Goal: Book appointment/travel/reservation

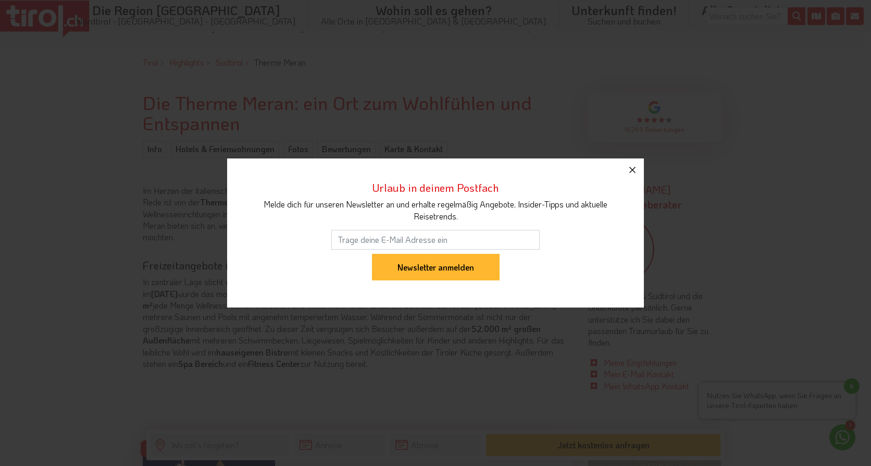
click at [633, 169] on icon "button" at bounding box center [632, 170] width 13 height 13
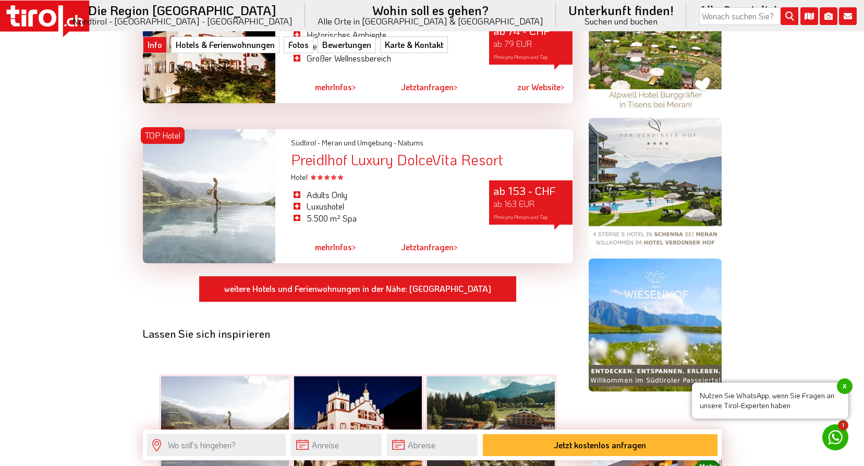
scroll to position [886, 0]
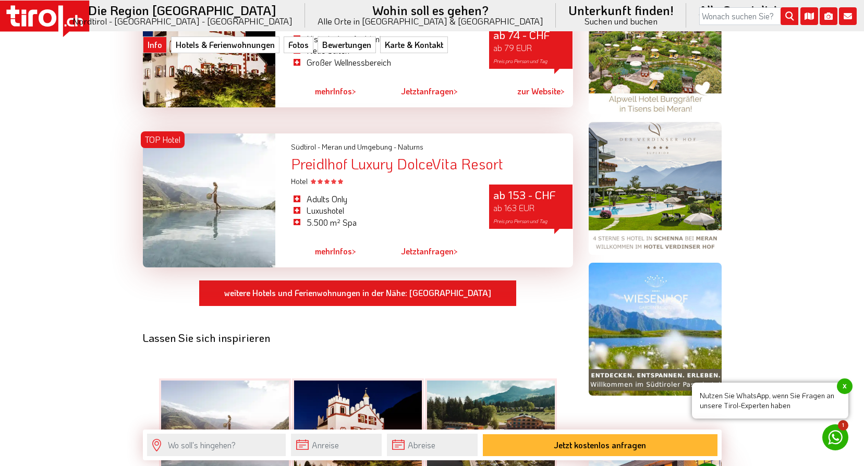
click at [367, 156] on div "Preidlhof Luxury DolceVita Resort" at bounding box center [431, 164] width 281 height 16
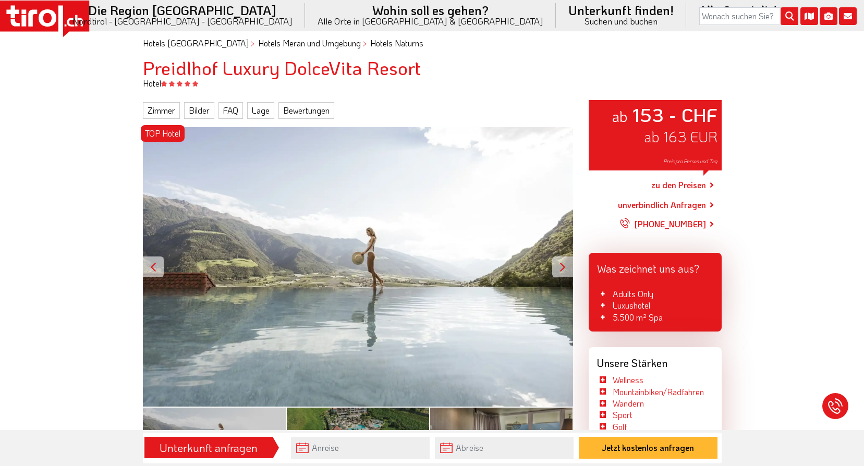
scroll to position [52, 0]
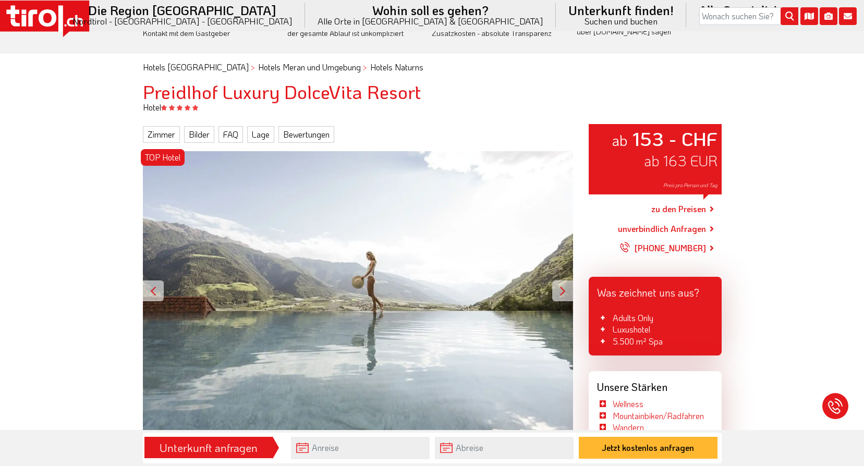
click at [663, 210] on link "zu den Preisen" at bounding box center [678, 209] width 55 height 26
drag, startPoint x: 319, startPoint y: 161, endPoint x: 314, endPoint y: 156, distance: 7.1
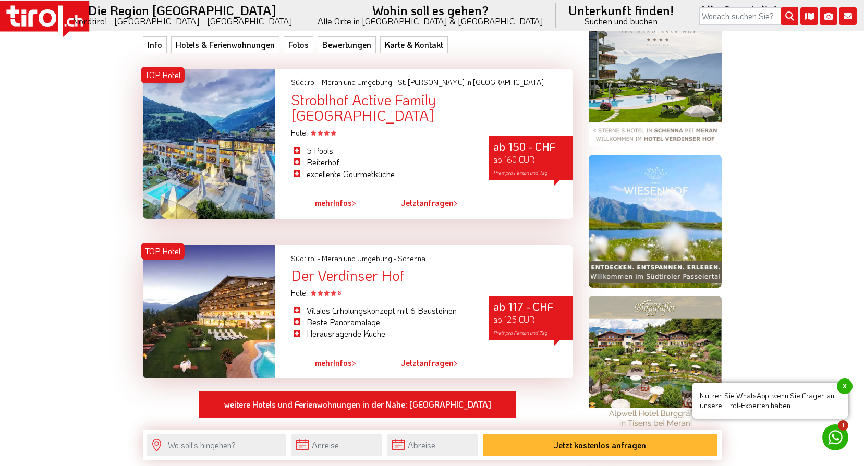
scroll to position [782, 0]
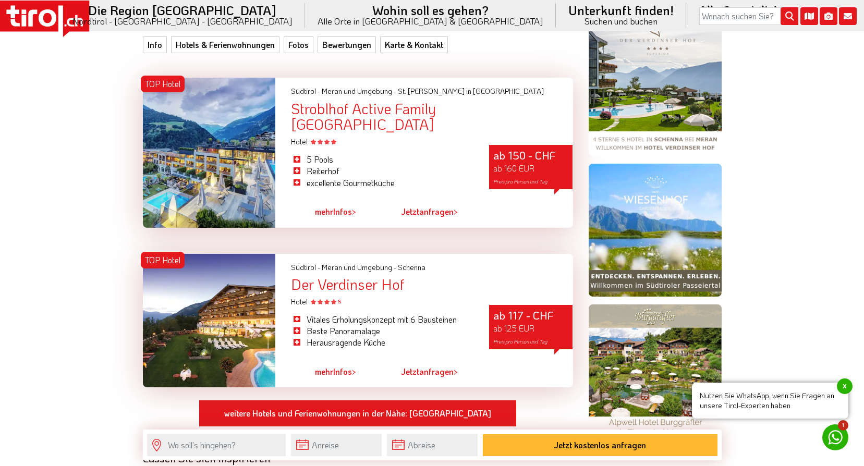
click at [348, 276] on div "Der Verdinser Hof" at bounding box center [431, 284] width 281 height 16
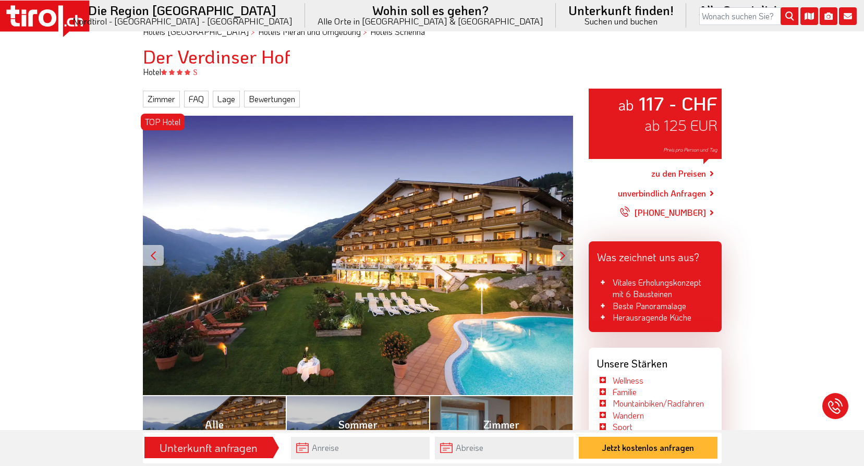
scroll to position [104, 0]
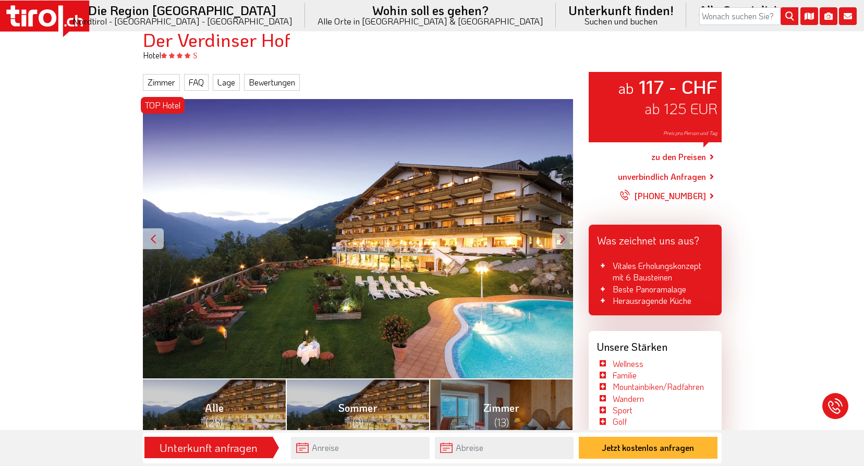
click at [564, 240] on div at bounding box center [562, 238] width 21 height 21
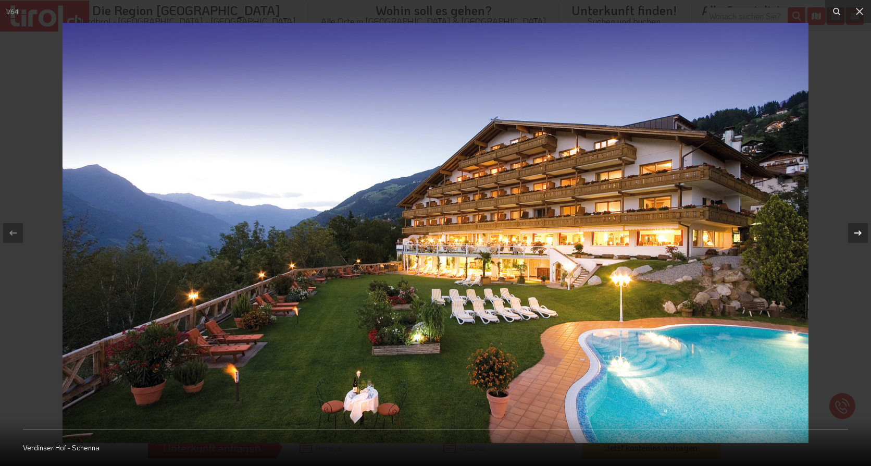
click at [859, 235] on icon at bounding box center [858, 233] width 13 height 13
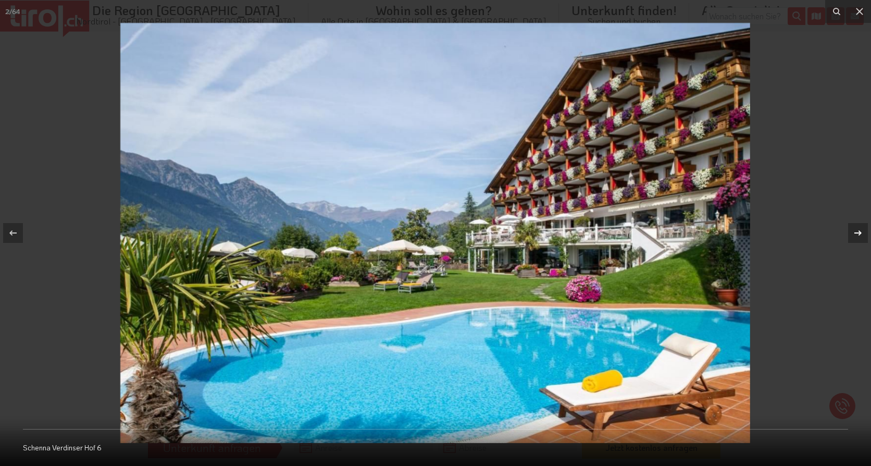
click at [859, 235] on icon at bounding box center [858, 233] width 13 height 13
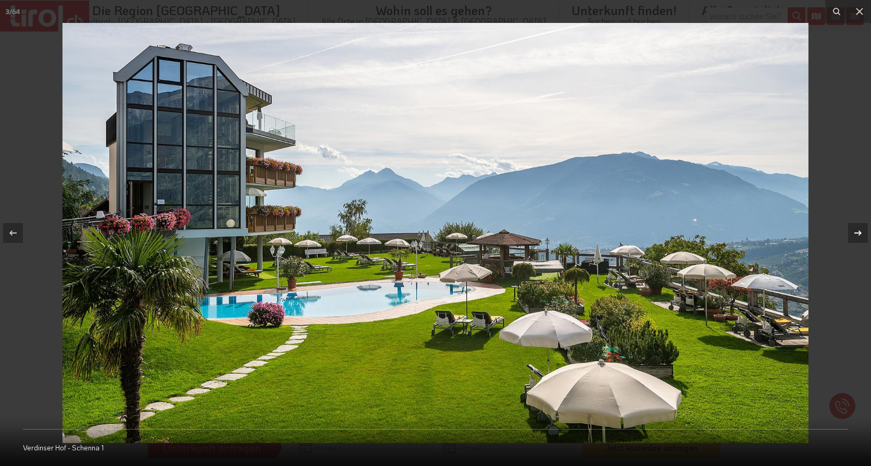
click at [859, 235] on icon at bounding box center [858, 233] width 13 height 13
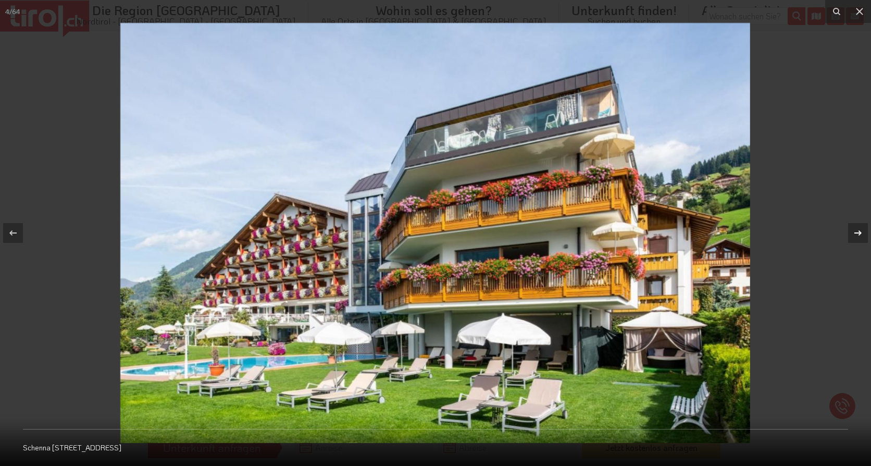
click at [859, 235] on icon at bounding box center [858, 233] width 13 height 13
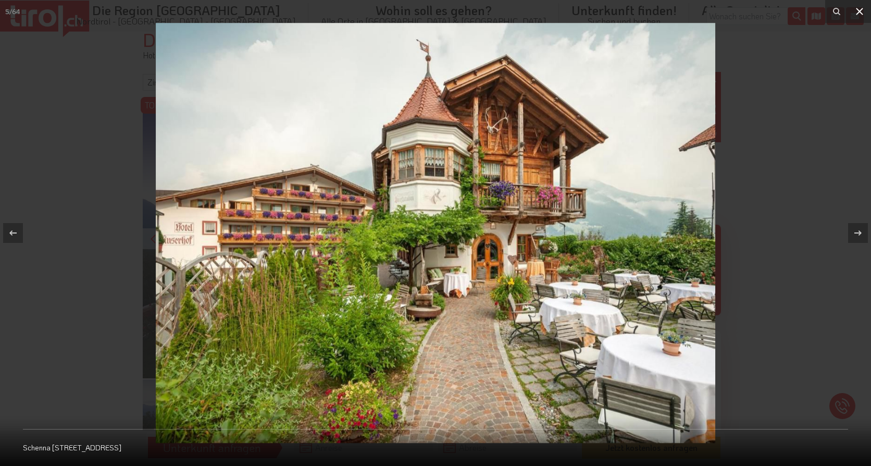
click at [858, 11] on icon at bounding box center [860, 11] width 13 height 13
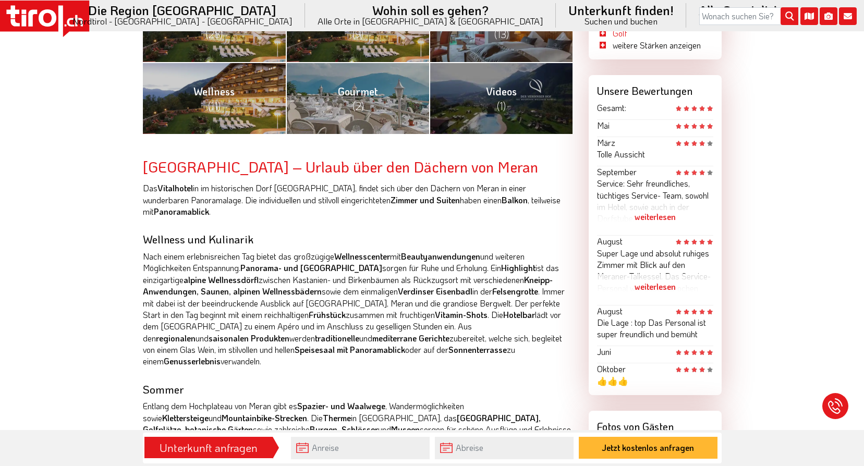
scroll to position [573, 0]
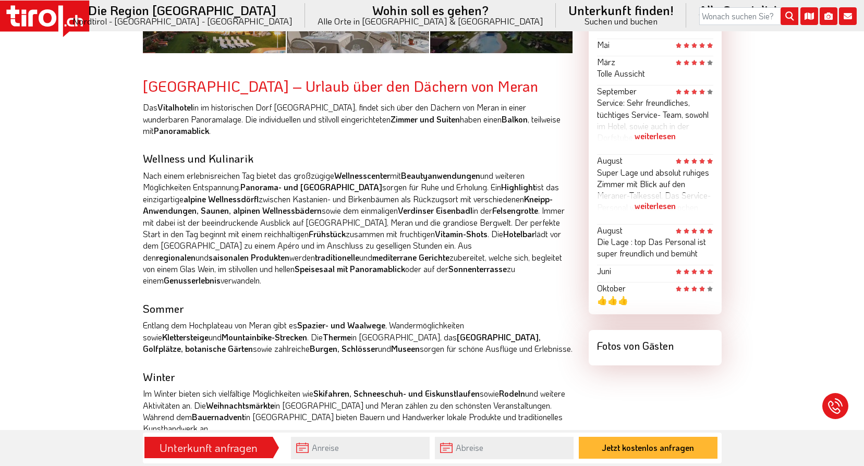
click at [341, 433] on form "Unterkunft anfragen Jetzt kostenlos anfragen" at bounding box center [432, 448] width 579 height 31
click at [341, 450] on input "text" at bounding box center [360, 448] width 139 height 22
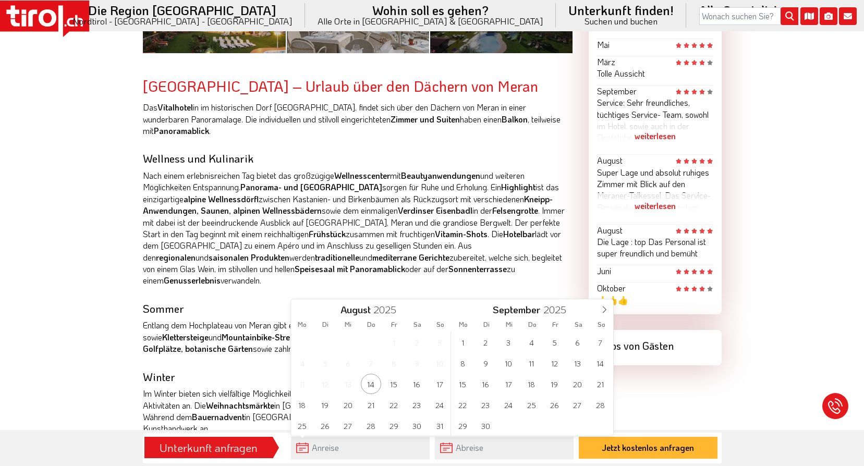
click at [256, 235] on p "Nach einem erlebnisreichen Tag bietet das großzügige Wellnesscenter mit Beautya…" at bounding box center [358, 228] width 430 height 117
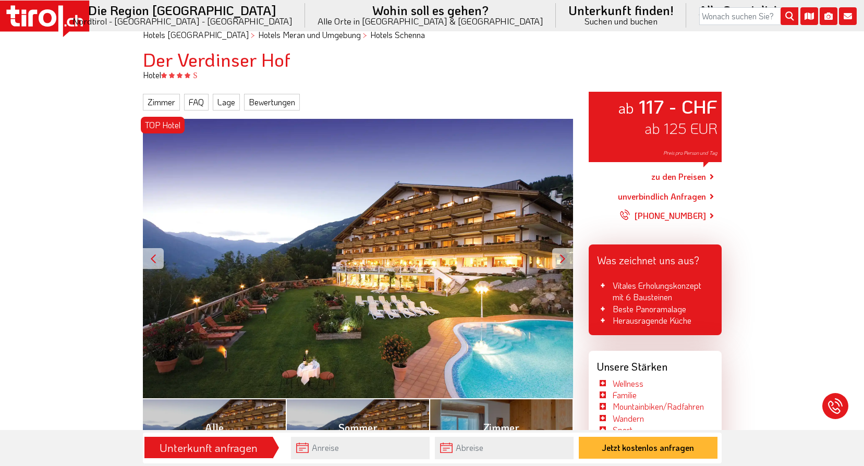
scroll to position [0, 0]
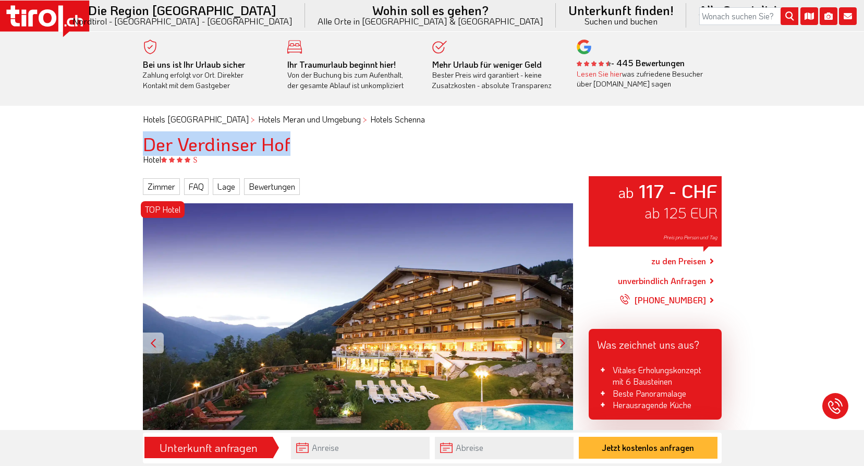
drag, startPoint x: 137, startPoint y: 141, endPoint x: 323, endPoint y: 139, distance: 185.6
click at [323, 139] on div "Der Verdinser Hof" at bounding box center [432, 143] width 594 height 21
drag, startPoint x: 323, startPoint y: 139, endPoint x: 266, endPoint y: 142, distance: 56.9
copy h1 "Der Verdinser Hof"
